Goal: Transaction & Acquisition: Purchase product/service

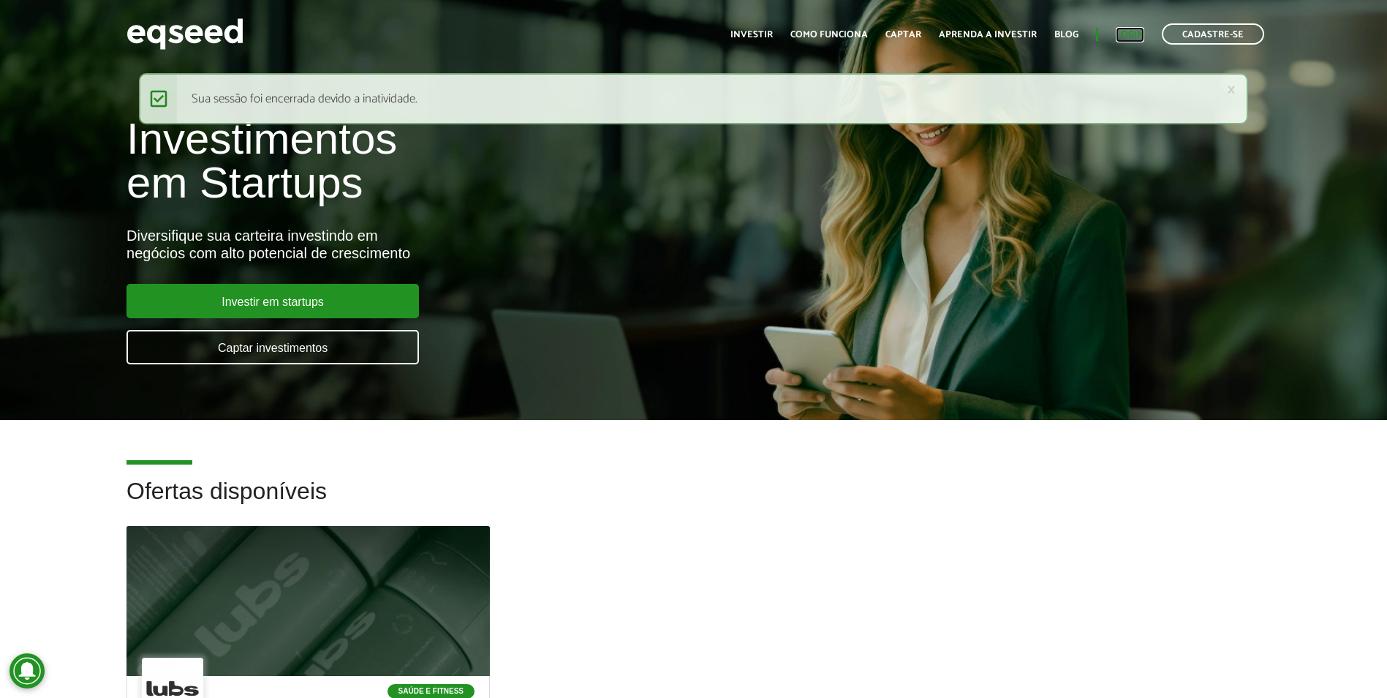
click at [1116, 39] on link "Login" at bounding box center [1130, 35] width 29 height 10
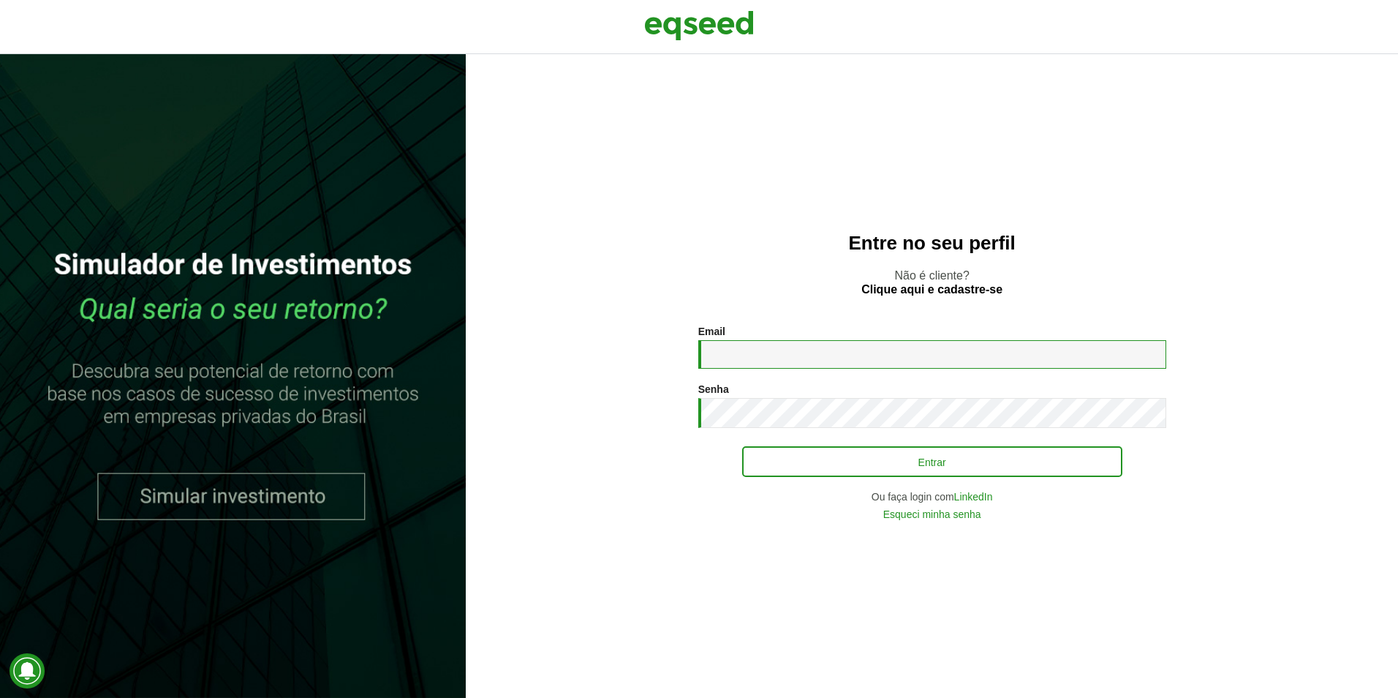
type input "**********"
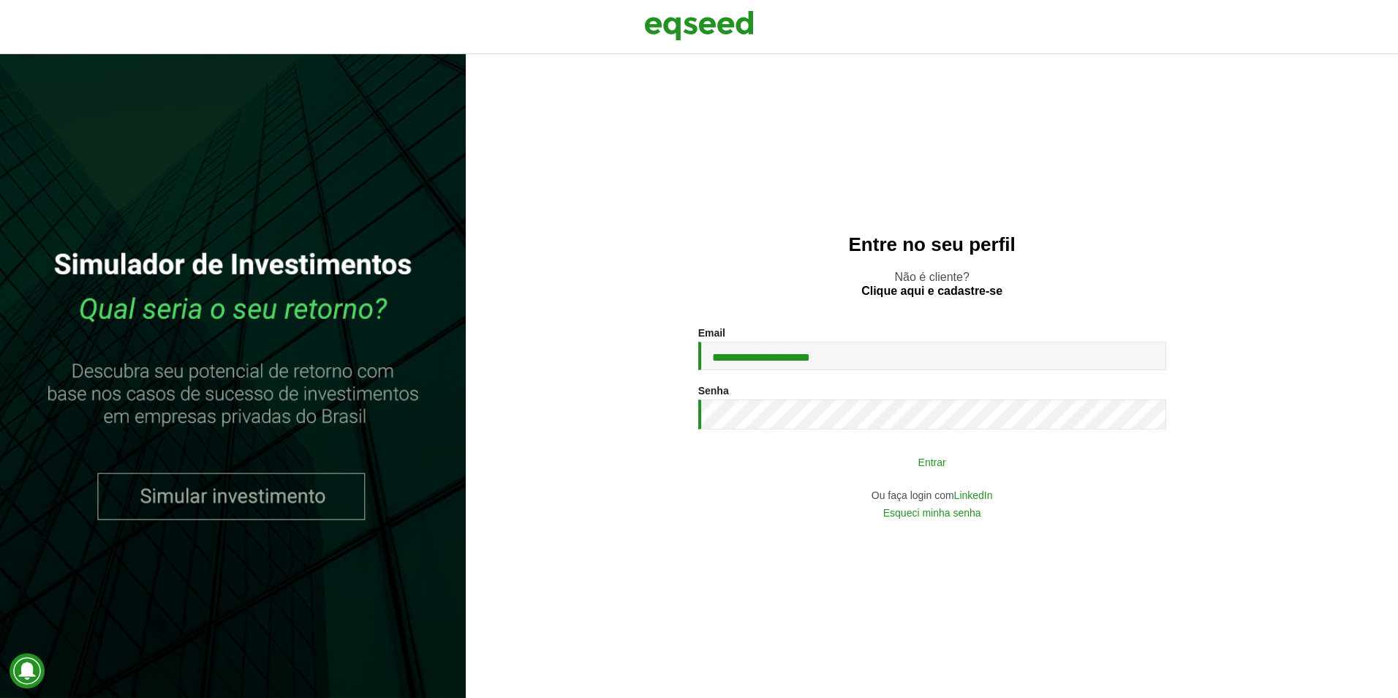
click at [831, 449] on button "Entrar" at bounding box center [932, 461] width 380 height 28
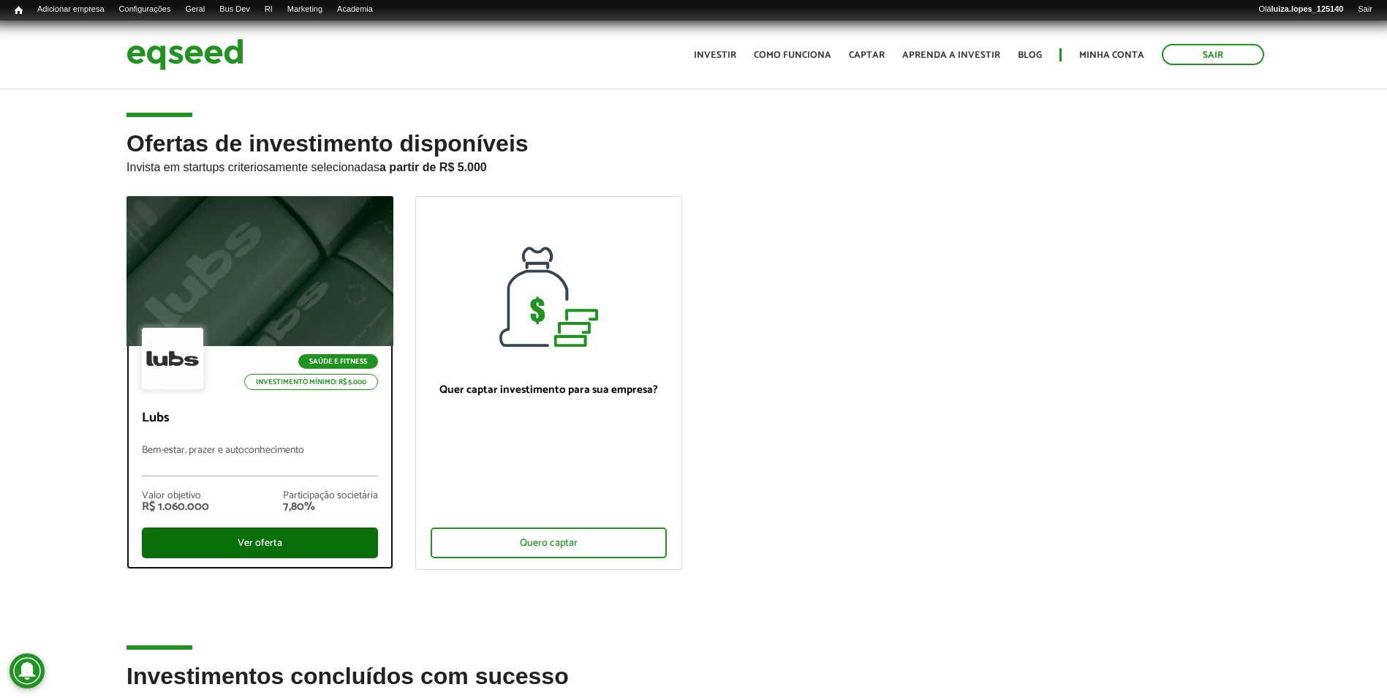
click at [273, 537] on div "Ver oferta" at bounding box center [260, 542] width 236 height 31
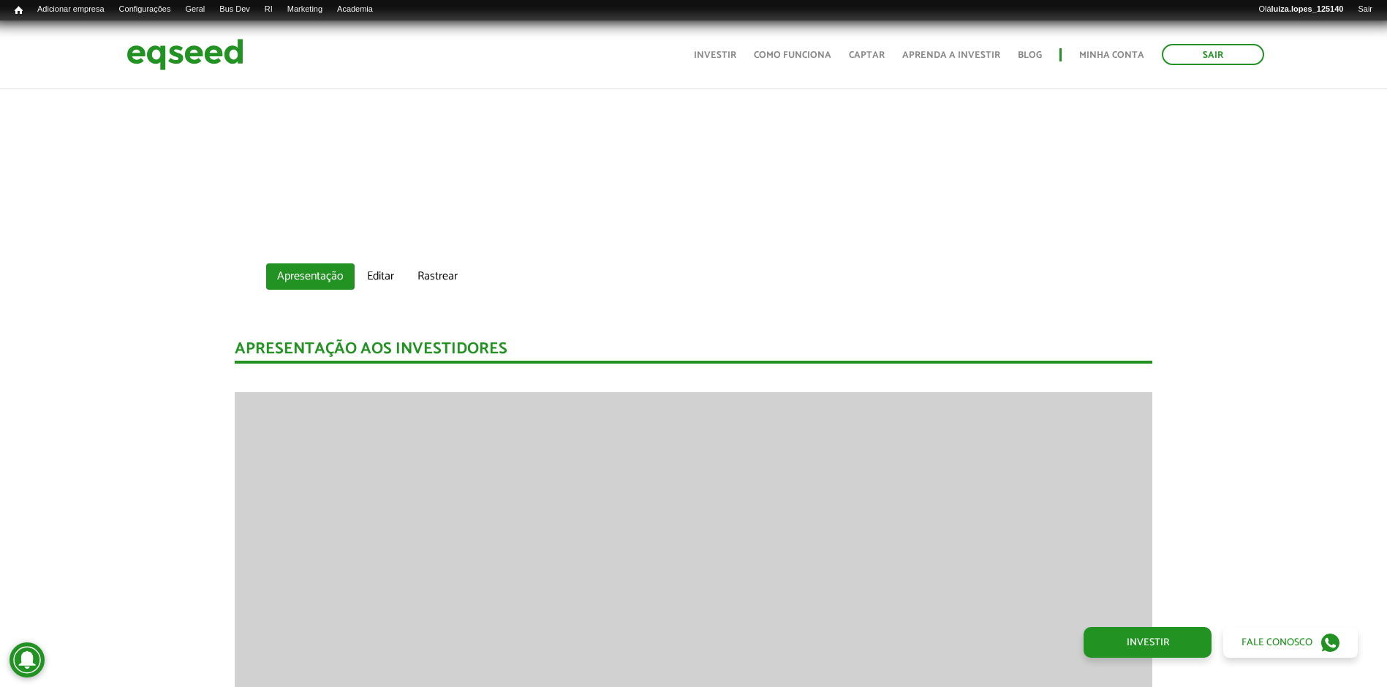
scroll to position [804, 0]
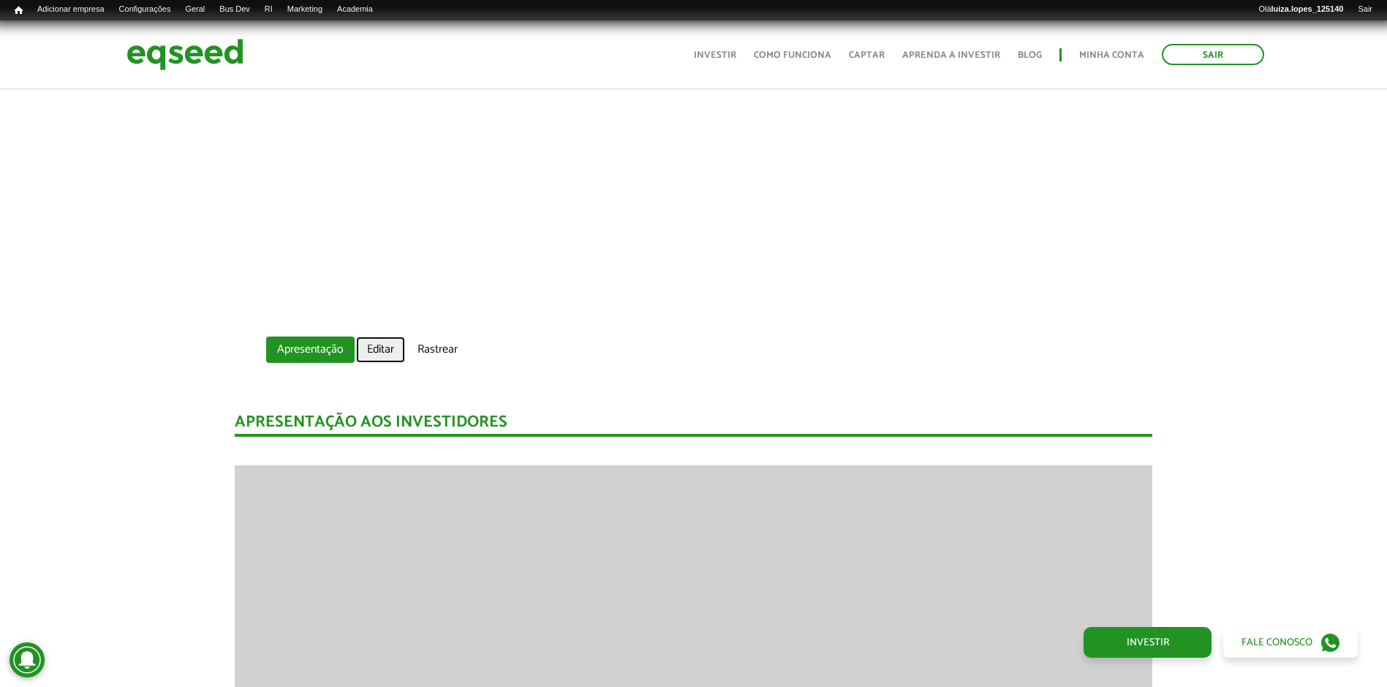
click at [366, 342] on link "Editar" at bounding box center [380, 349] width 49 height 26
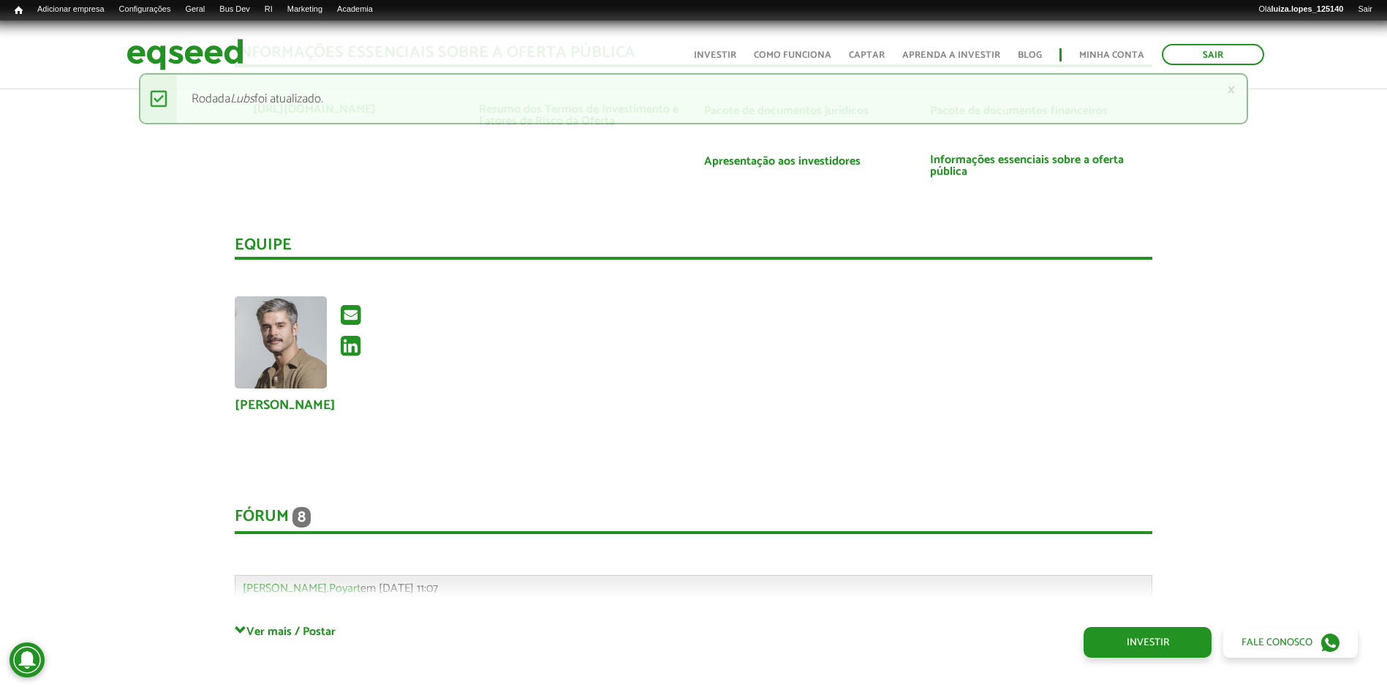
scroll to position [2632, 0]
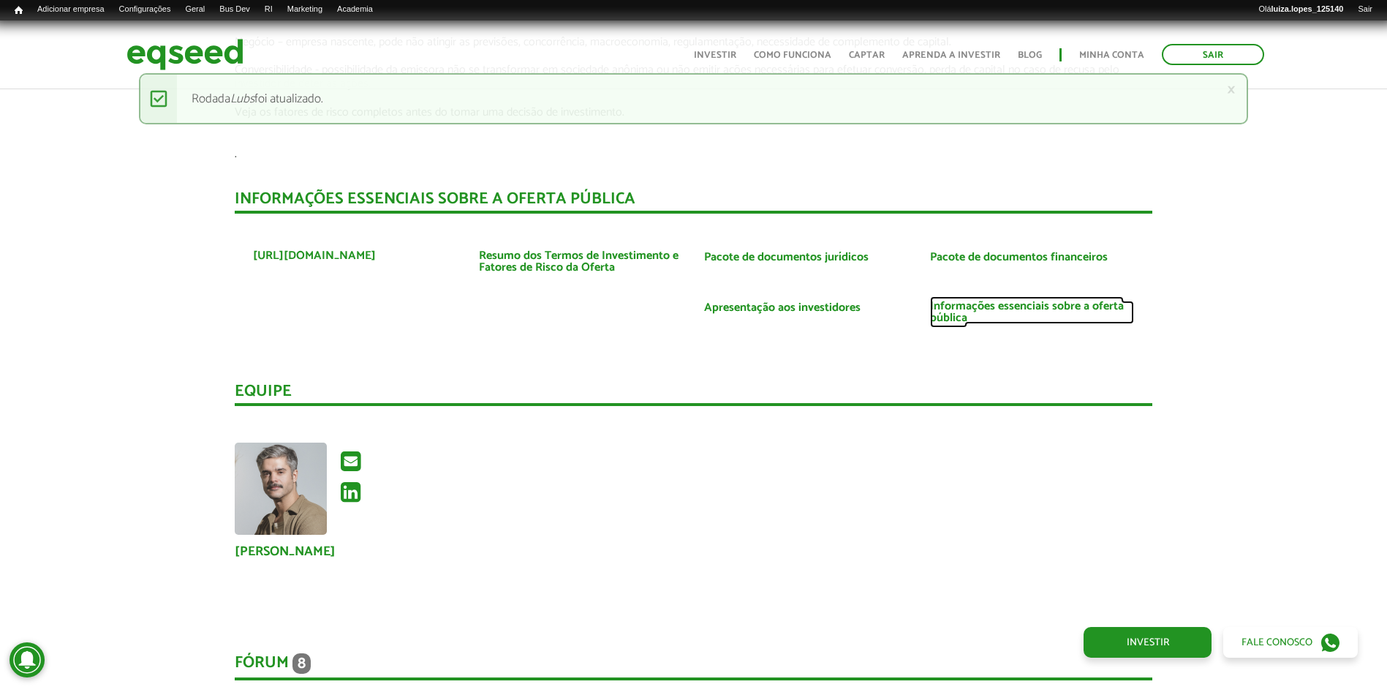
click at [955, 301] on link "Informações essenciais sobre a oferta pública" at bounding box center [1032, 312] width 204 height 23
